Goal: Transaction & Acquisition: Download file/media

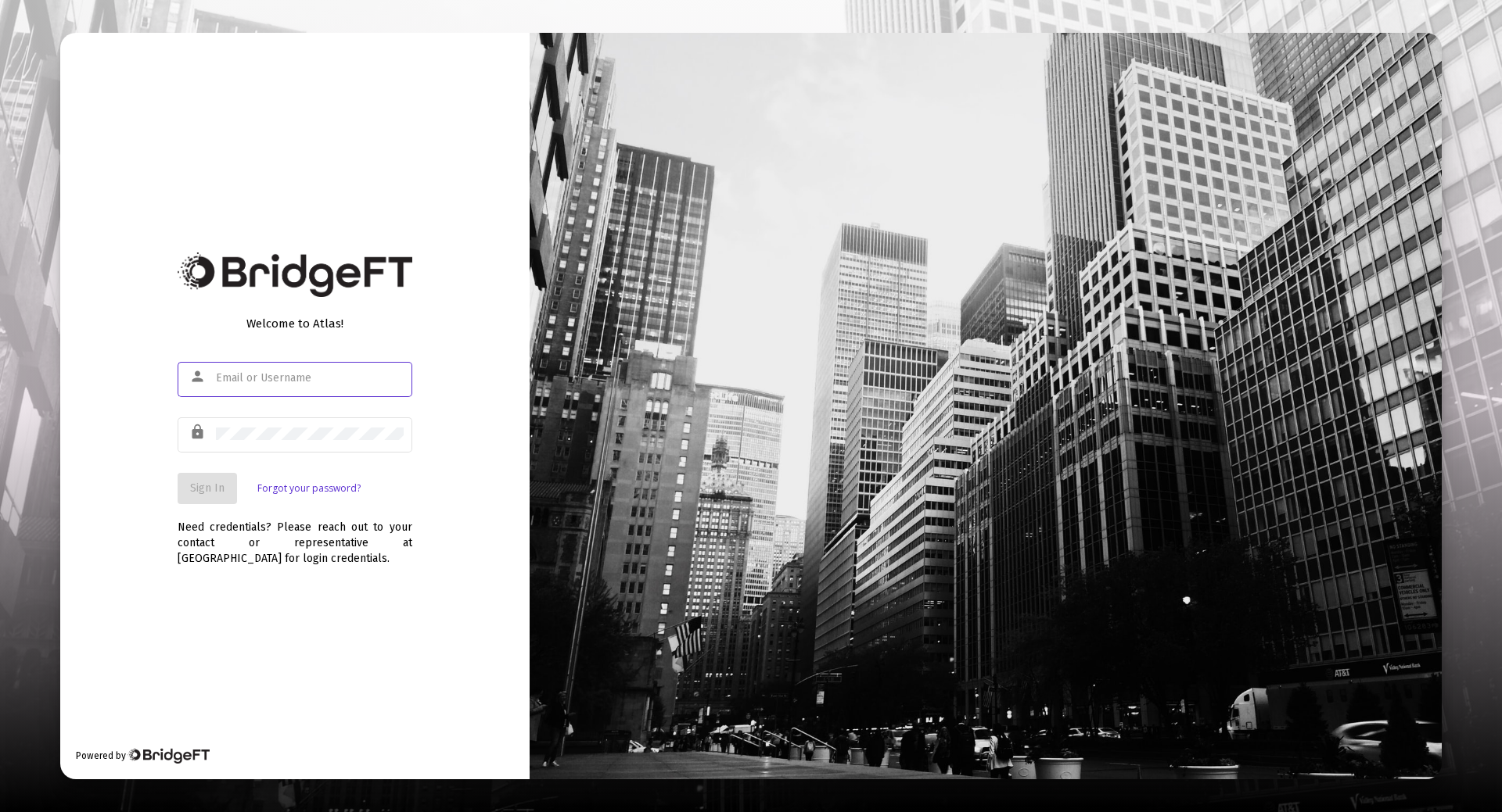
click at [228, 375] on input "text" at bounding box center [309, 378] width 188 height 13
type input "[EMAIL_ADDRESS][DOMAIN_NAME]"
click at [203, 492] on span "Sign In" at bounding box center [206, 488] width 34 height 14
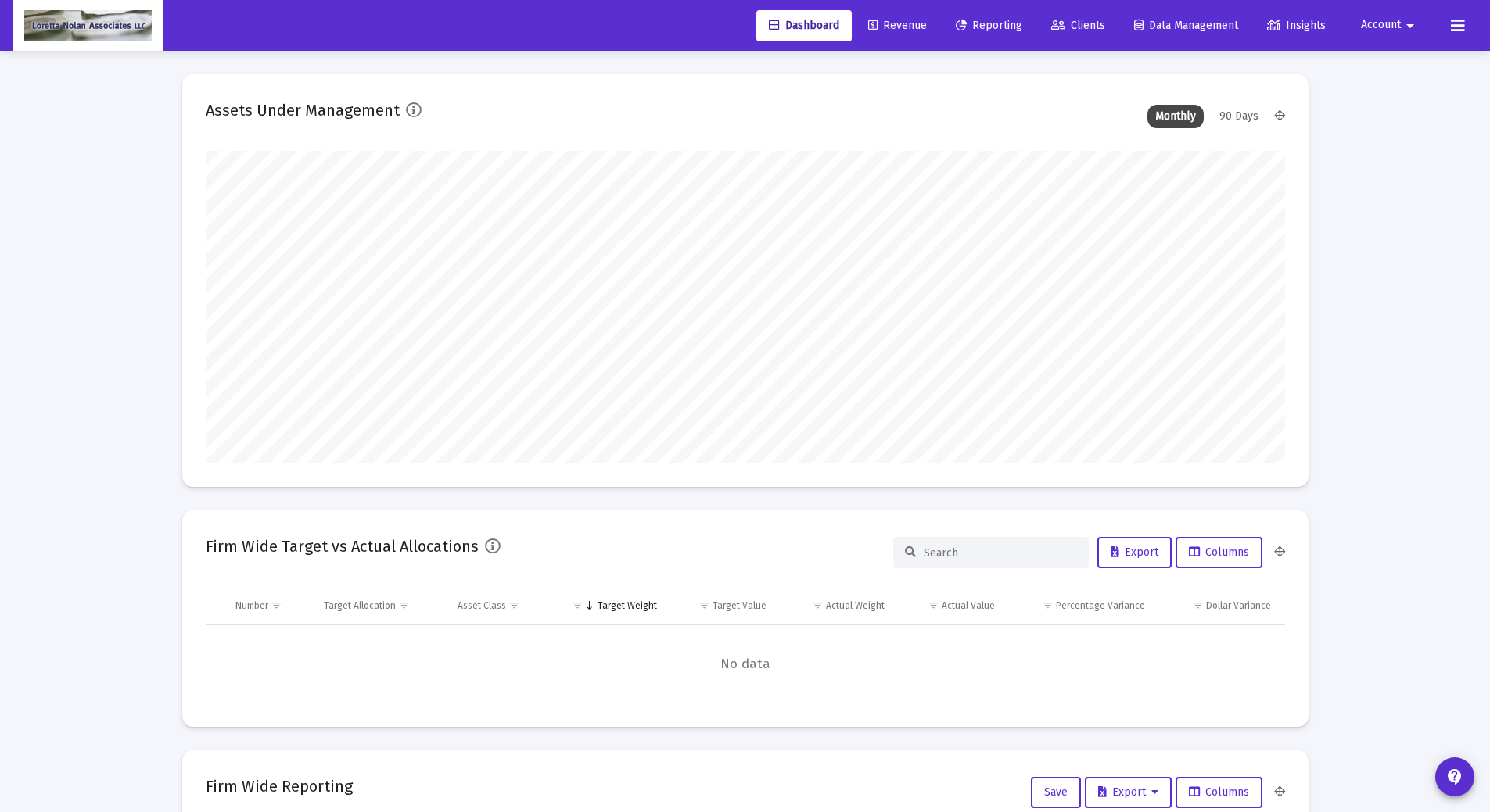
scroll to position [312, 1079]
type input "[DATE]"
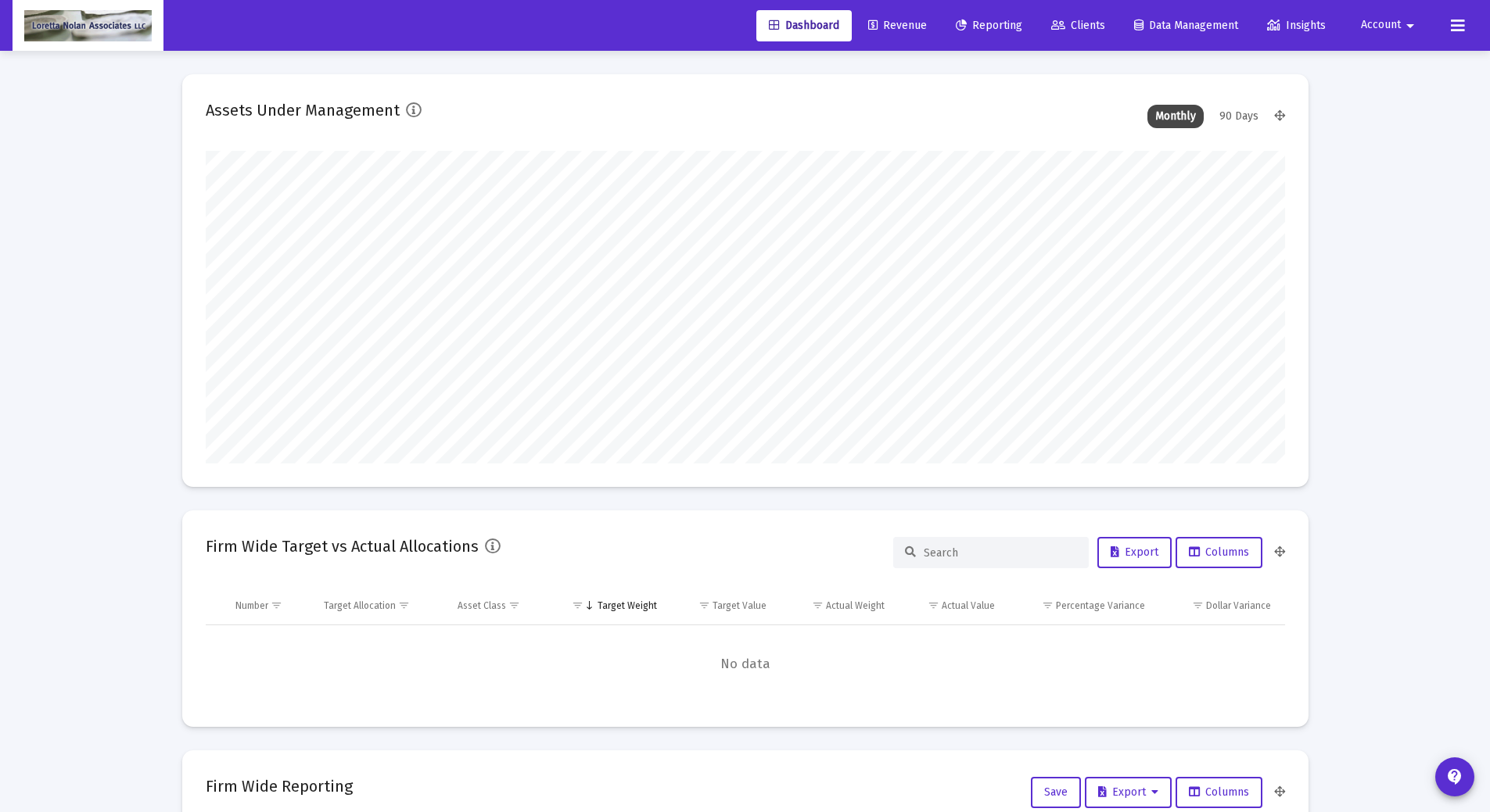
click at [972, 22] on span "Reporting" at bounding box center [989, 26] width 67 height 14
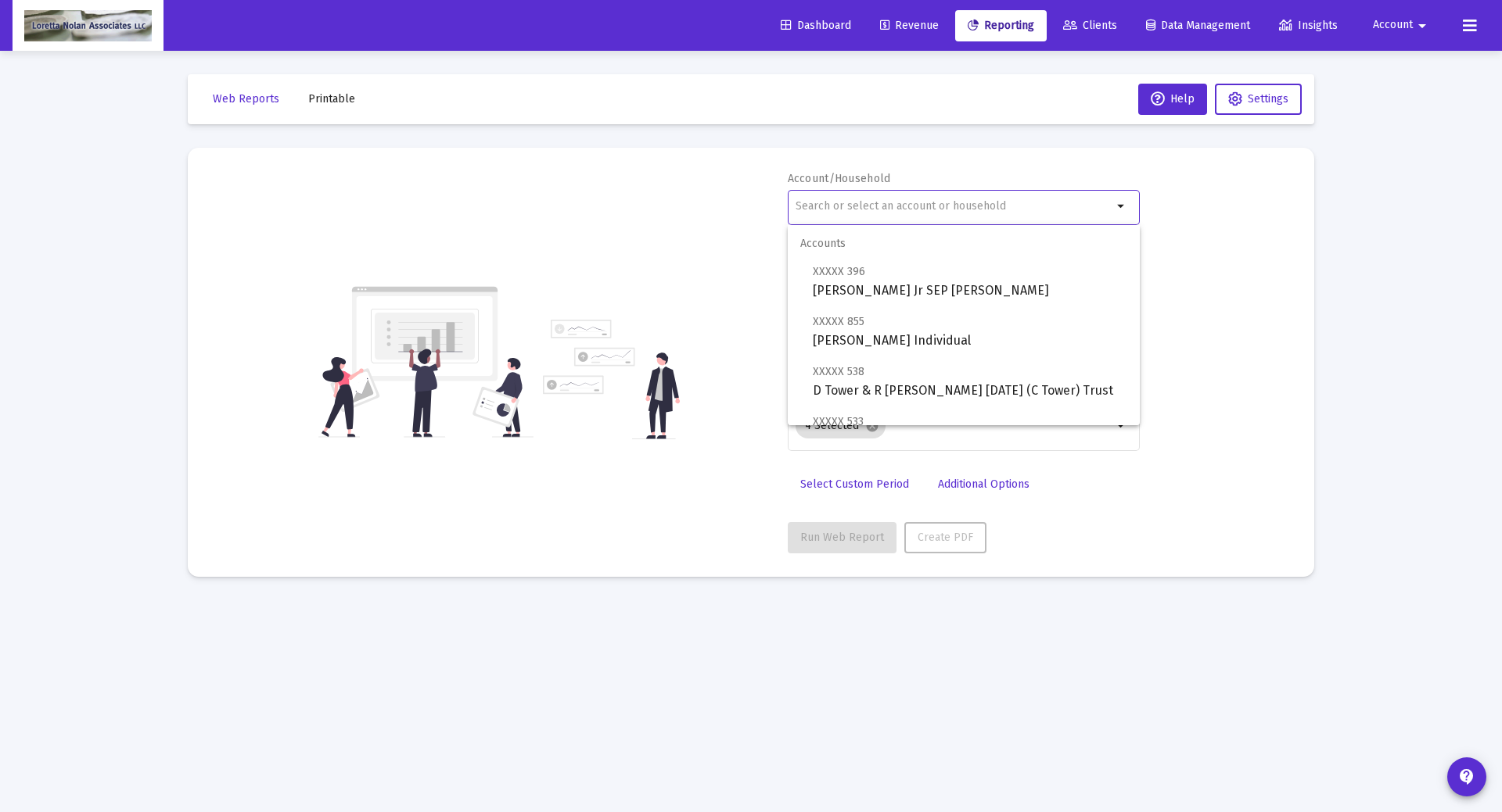
click at [908, 203] on input "text" at bounding box center [954, 206] width 316 height 13
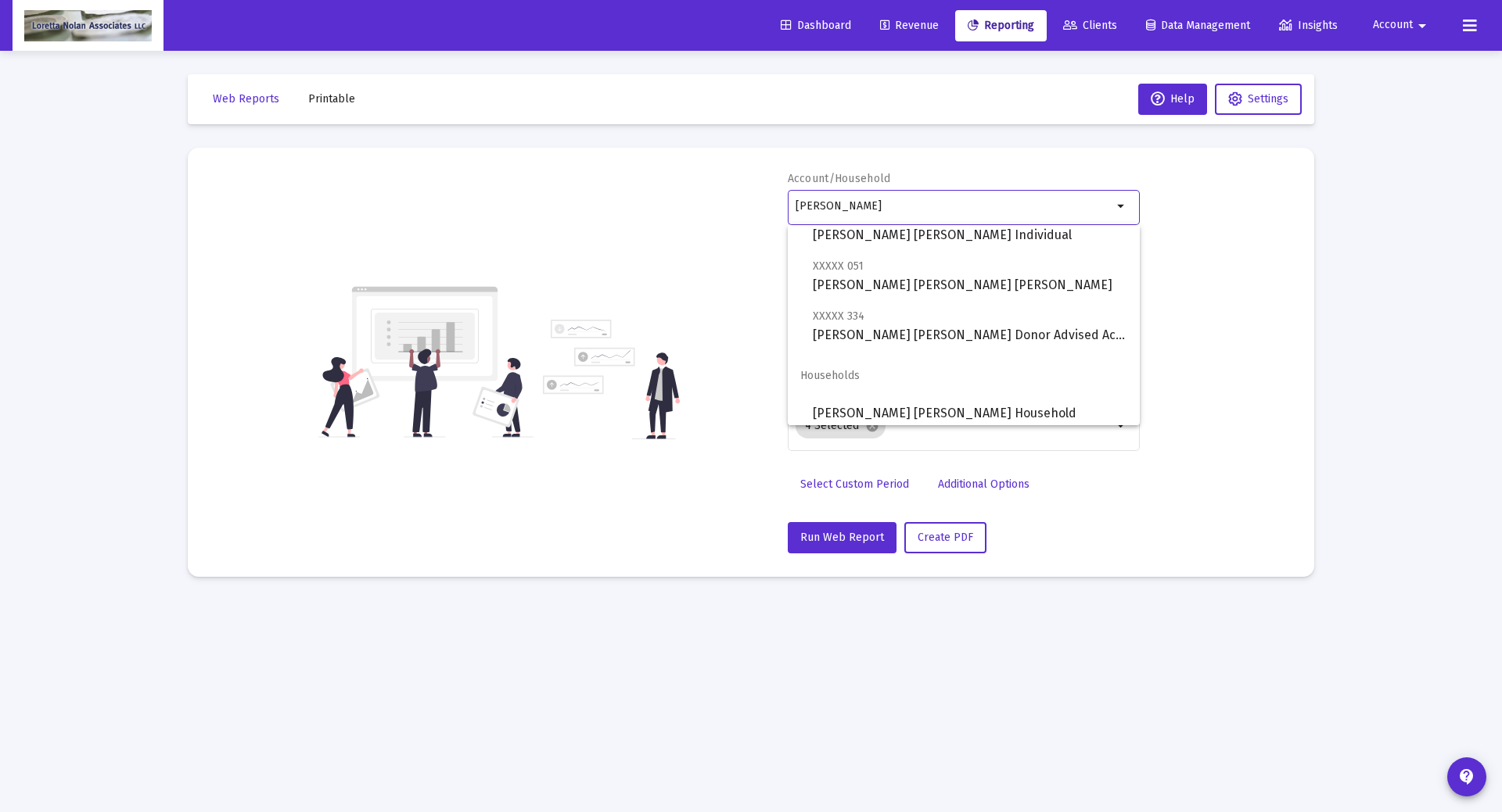
scroll to position [113, 0]
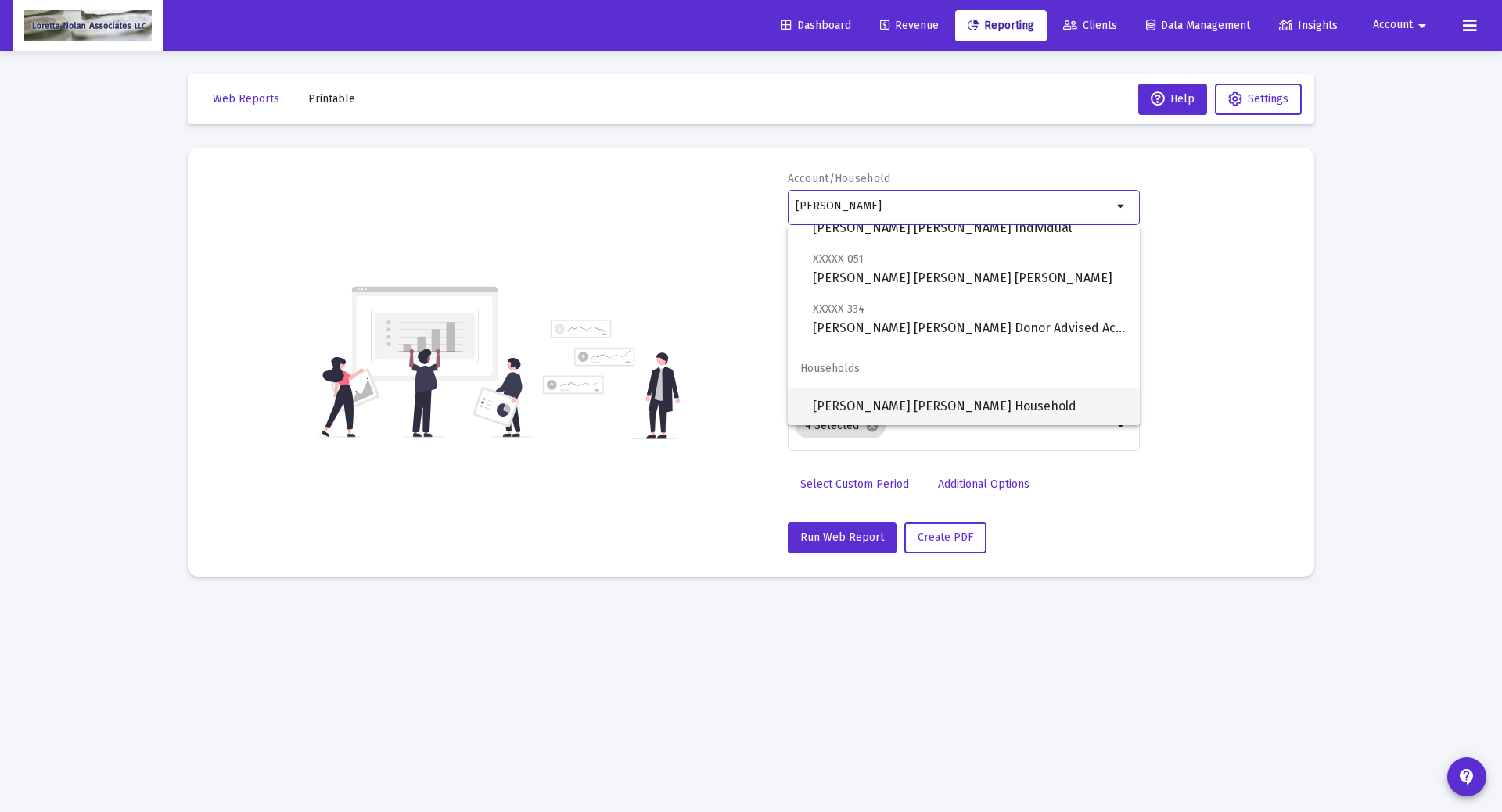
click at [975, 408] on span "[PERSON_NAME] [PERSON_NAME] Household" at bounding box center [970, 406] width 314 height 37
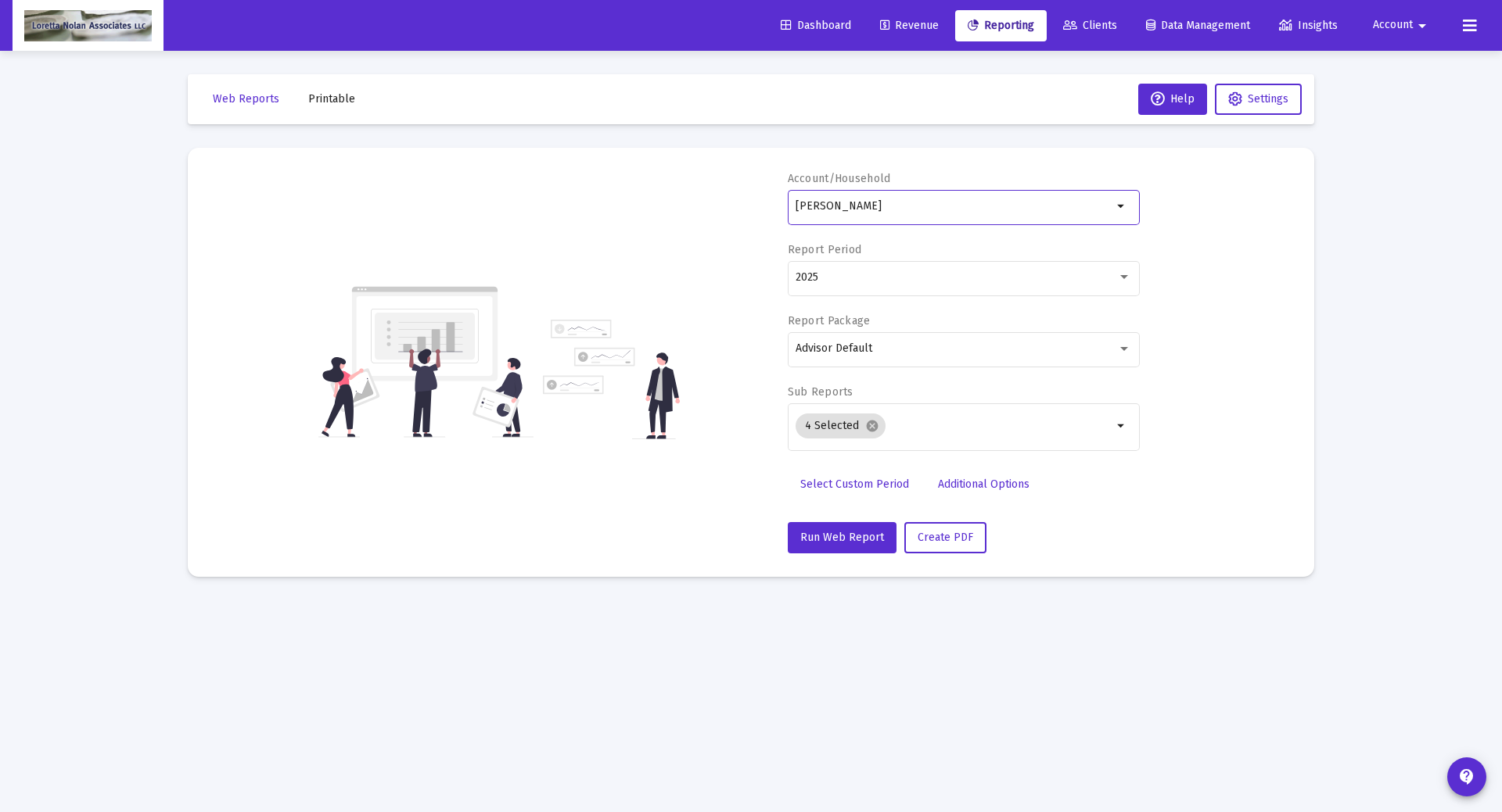
type input "[PERSON_NAME] [PERSON_NAME] Household"
click at [930, 536] on span "Create PDF" at bounding box center [945, 538] width 56 height 14
click at [317, 96] on span "Printable" at bounding box center [332, 99] width 47 height 14
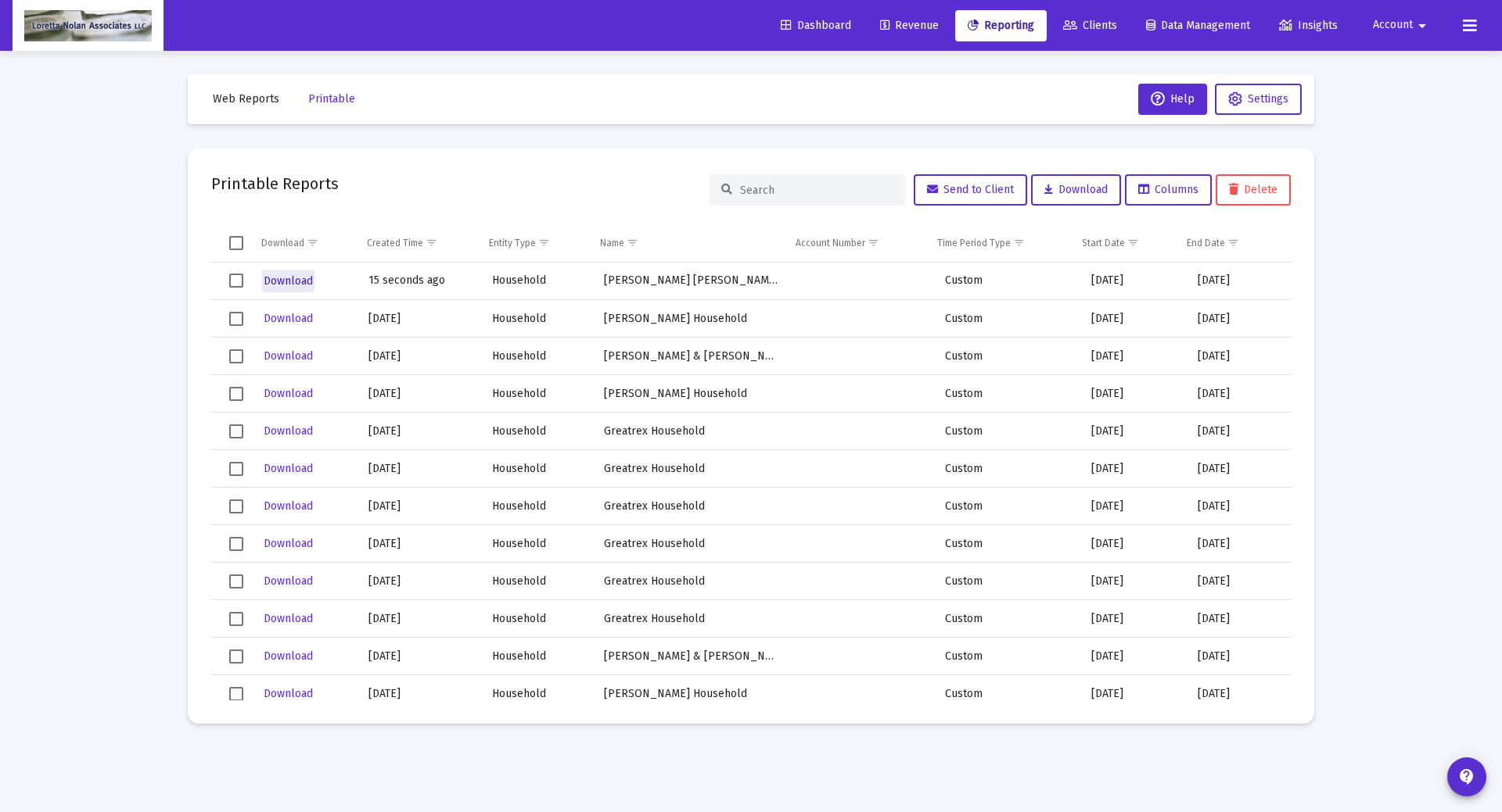
click at [282, 283] on span "Download" at bounding box center [288, 281] width 49 height 14
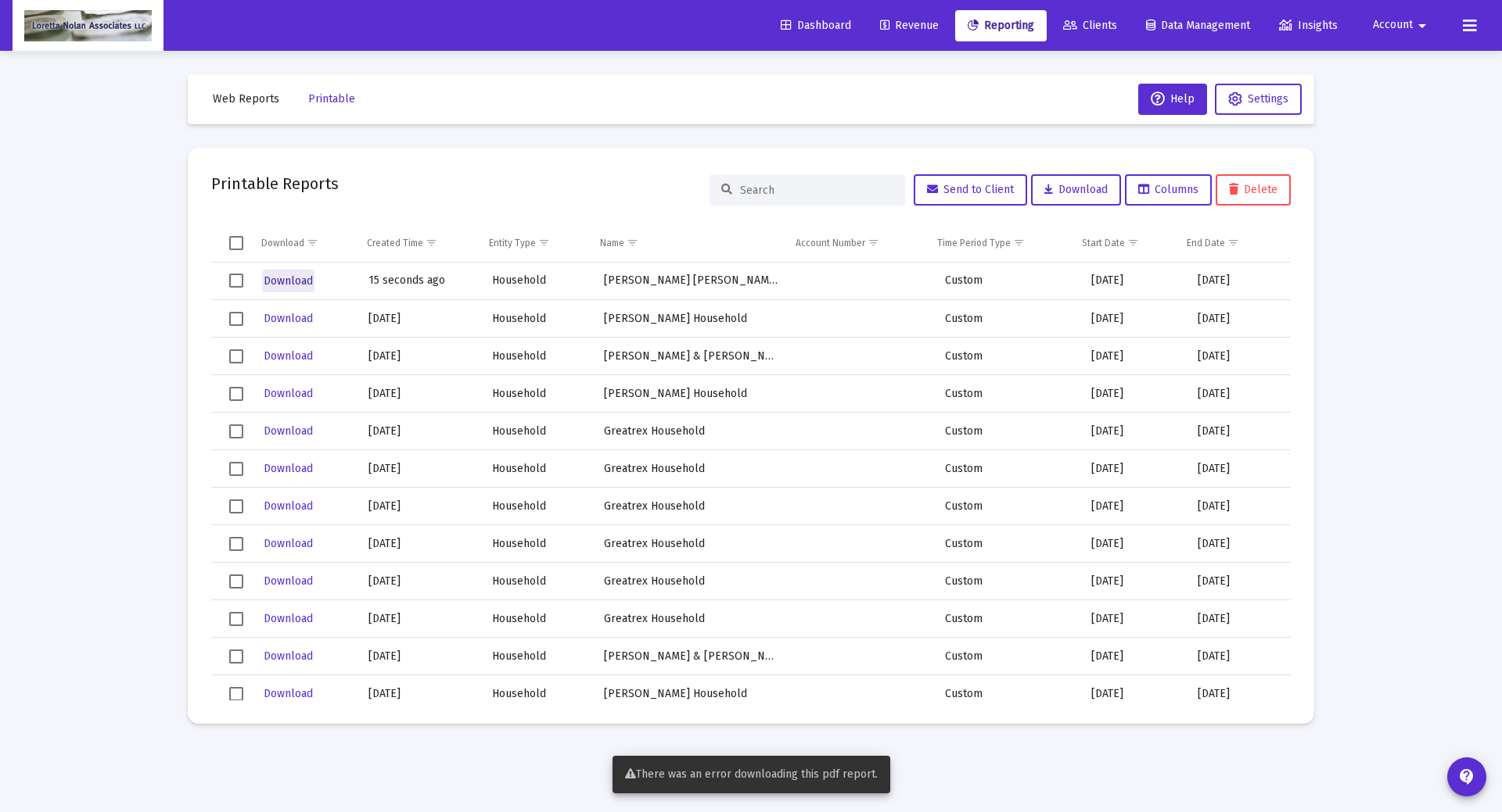
click at [287, 278] on span "Download" at bounding box center [288, 281] width 49 height 14
click at [858, 774] on span "View Reports" at bounding box center [842, 776] width 67 height 14
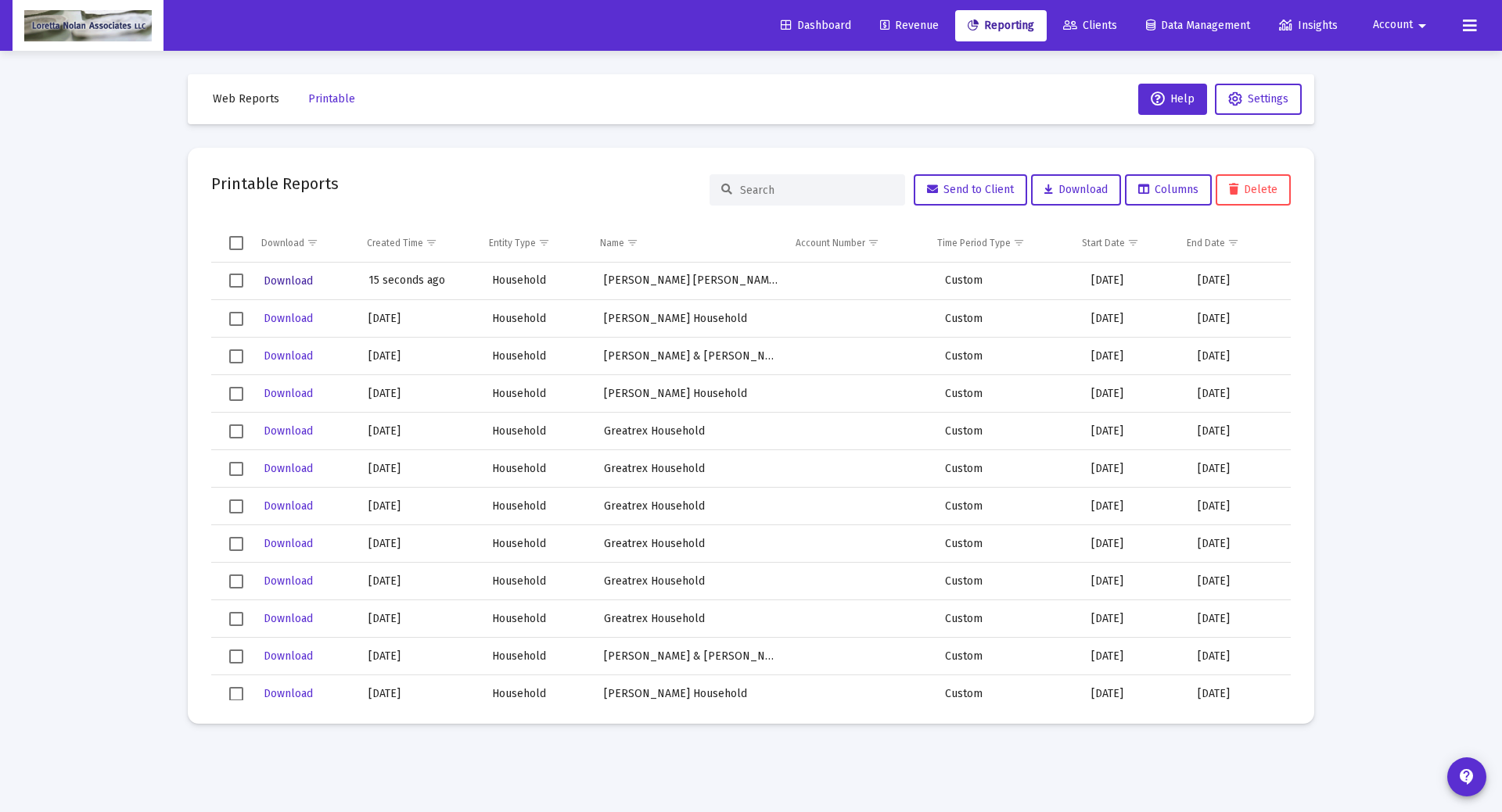
click at [288, 282] on span "Download" at bounding box center [288, 281] width 49 height 14
